Goal: Task Accomplishment & Management: Manage account settings

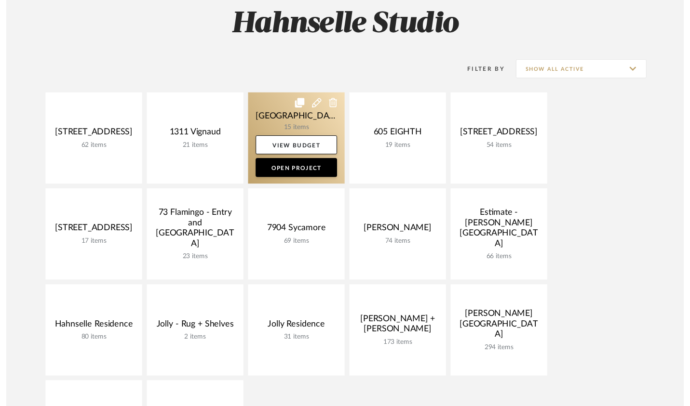
scroll to position [173, 0]
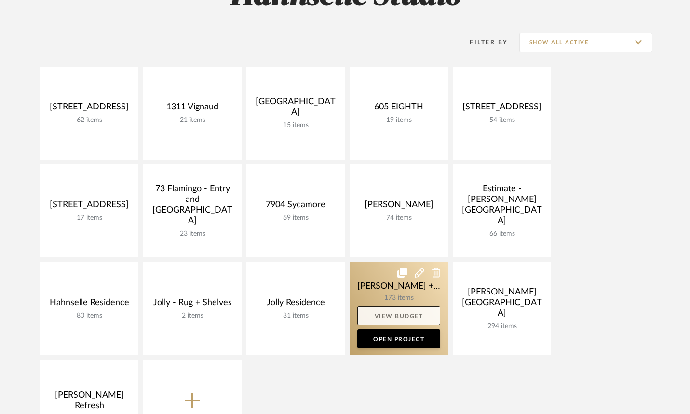
click at [400, 316] on link "View Budget" at bounding box center [398, 315] width 83 height 19
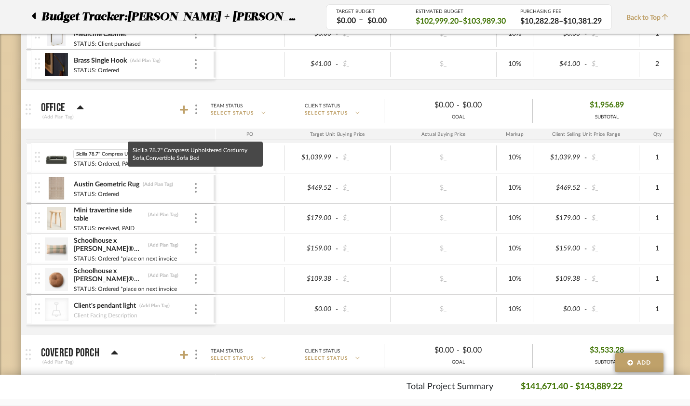
scroll to position [0, 85]
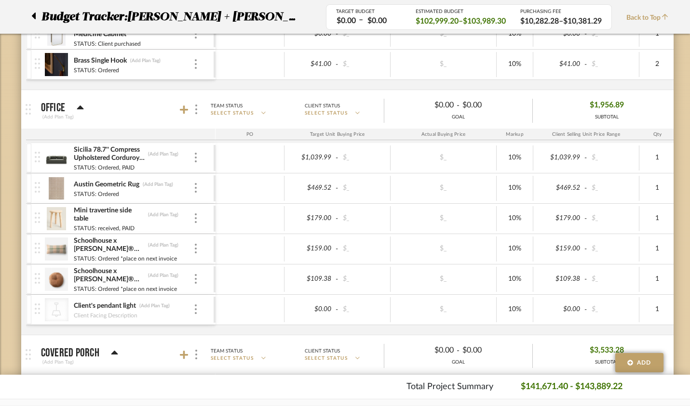
click at [45, 161] on img at bounding box center [57, 158] width 24 height 23
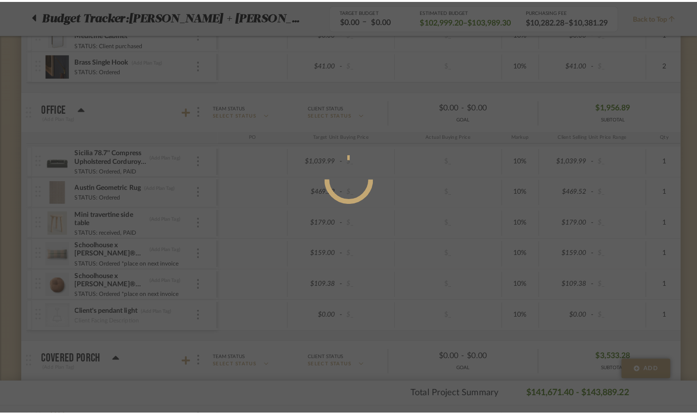
scroll to position [0, 0]
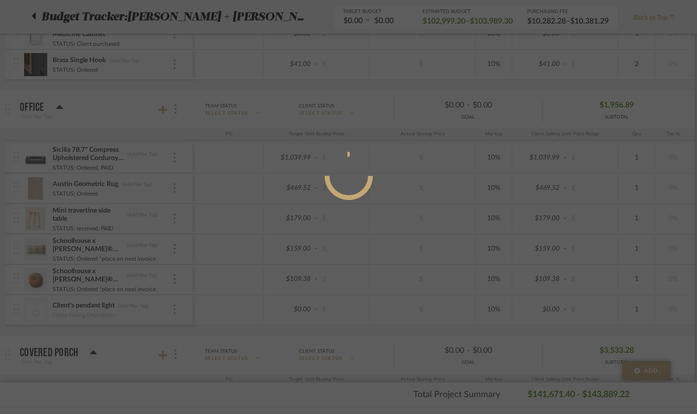
click at [65, 153] on div at bounding box center [348, 207] width 697 height 414
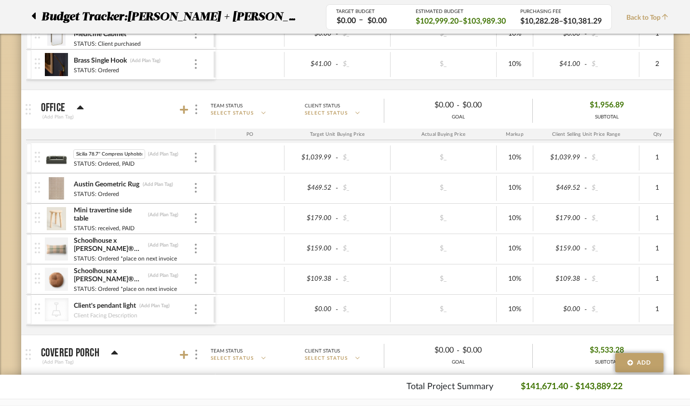
drag, startPoint x: 122, startPoint y: 156, endPoint x: 33, endPoint y: 145, distance: 90.3
click at [35, 145] on div "Sicilia 78.7'' Compress Upholstered Corduroy Sofa,Convertible Sofa Bed Sicilia …" at bounding box center [124, 158] width 179 height 30
